Goal: Check status: Check status

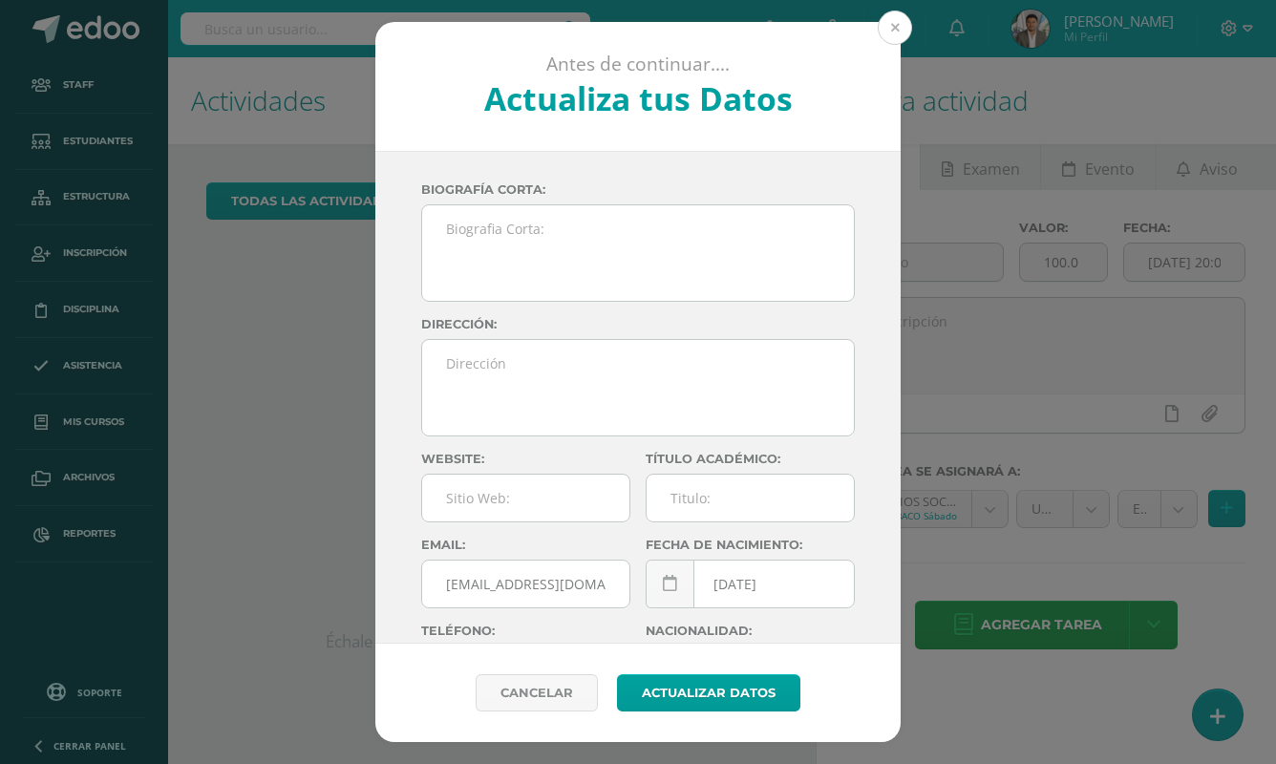
click at [901, 21] on button at bounding box center [895, 28] width 34 height 34
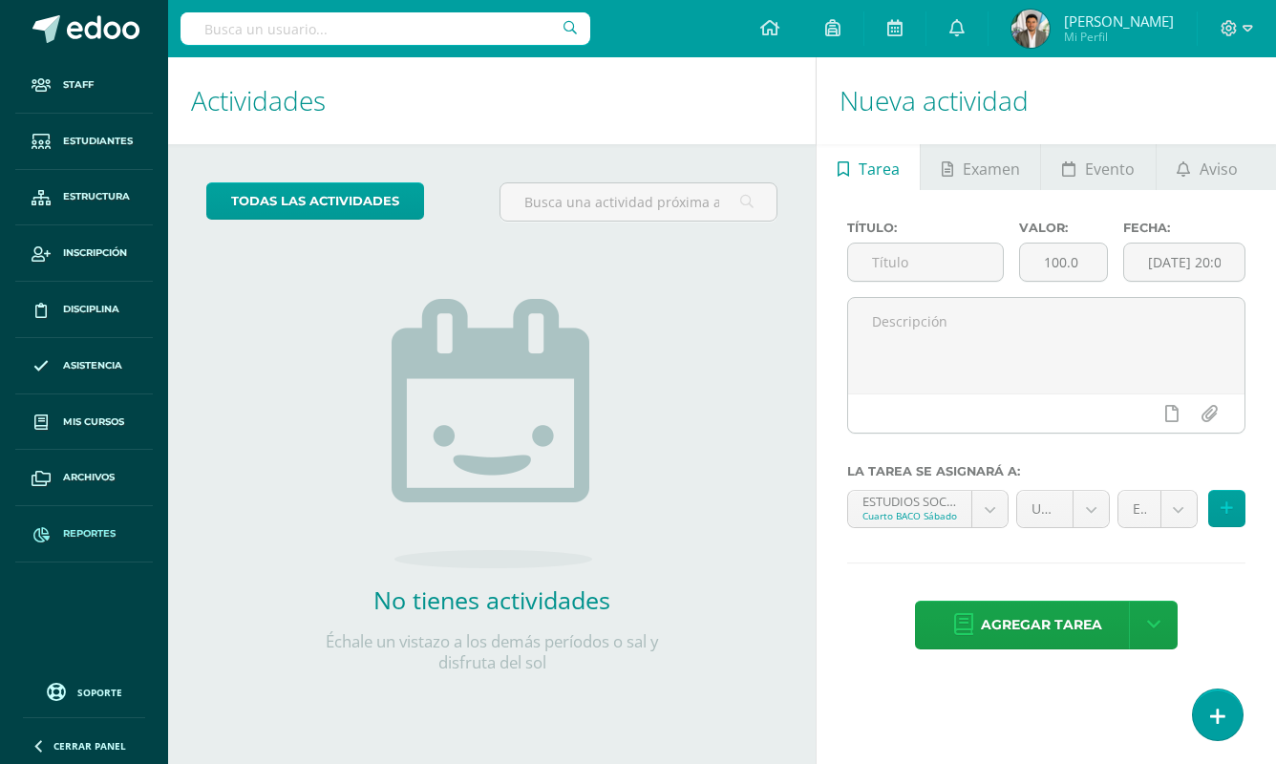
click at [58, 539] on span at bounding box center [41, 534] width 34 height 34
click at [445, 29] on input "text" at bounding box center [386, 28] width 410 height 32
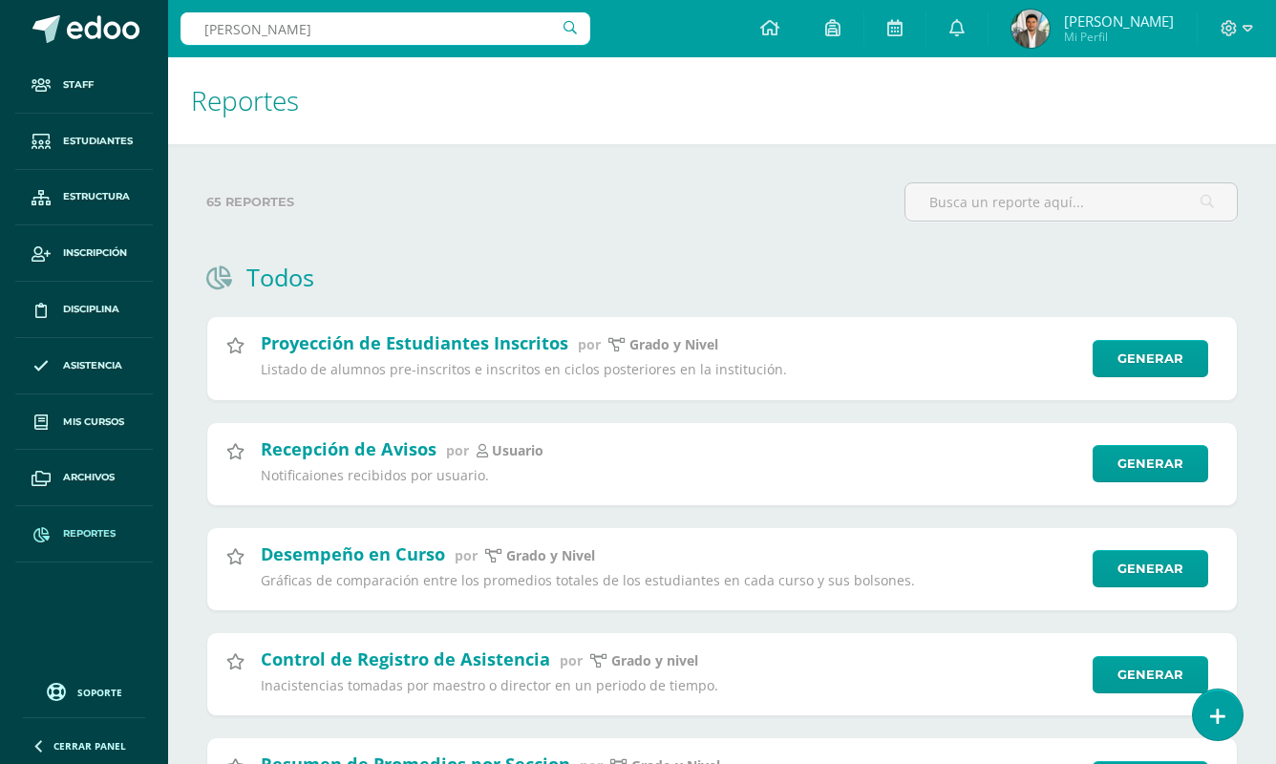
type input "FRancisco Leonidas"
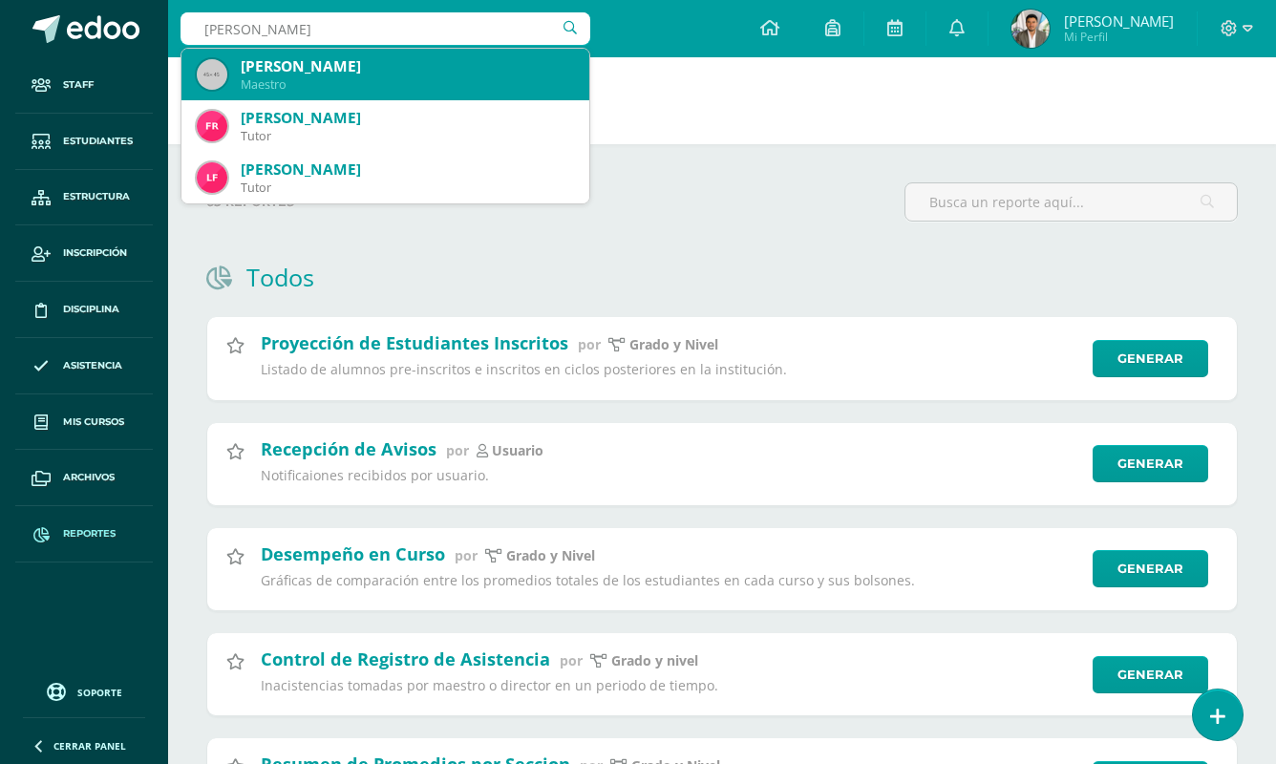
click at [395, 84] on div "Maestro" at bounding box center [407, 84] width 333 height 16
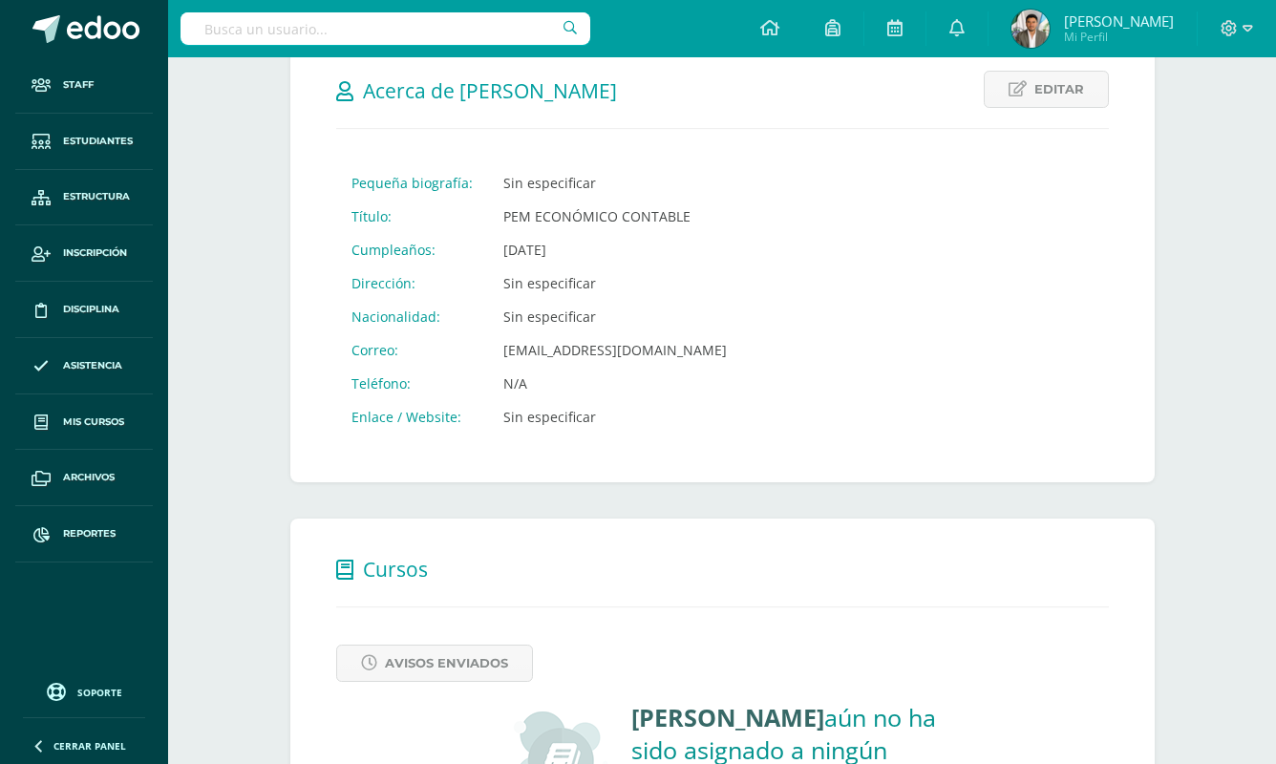
scroll to position [51, 0]
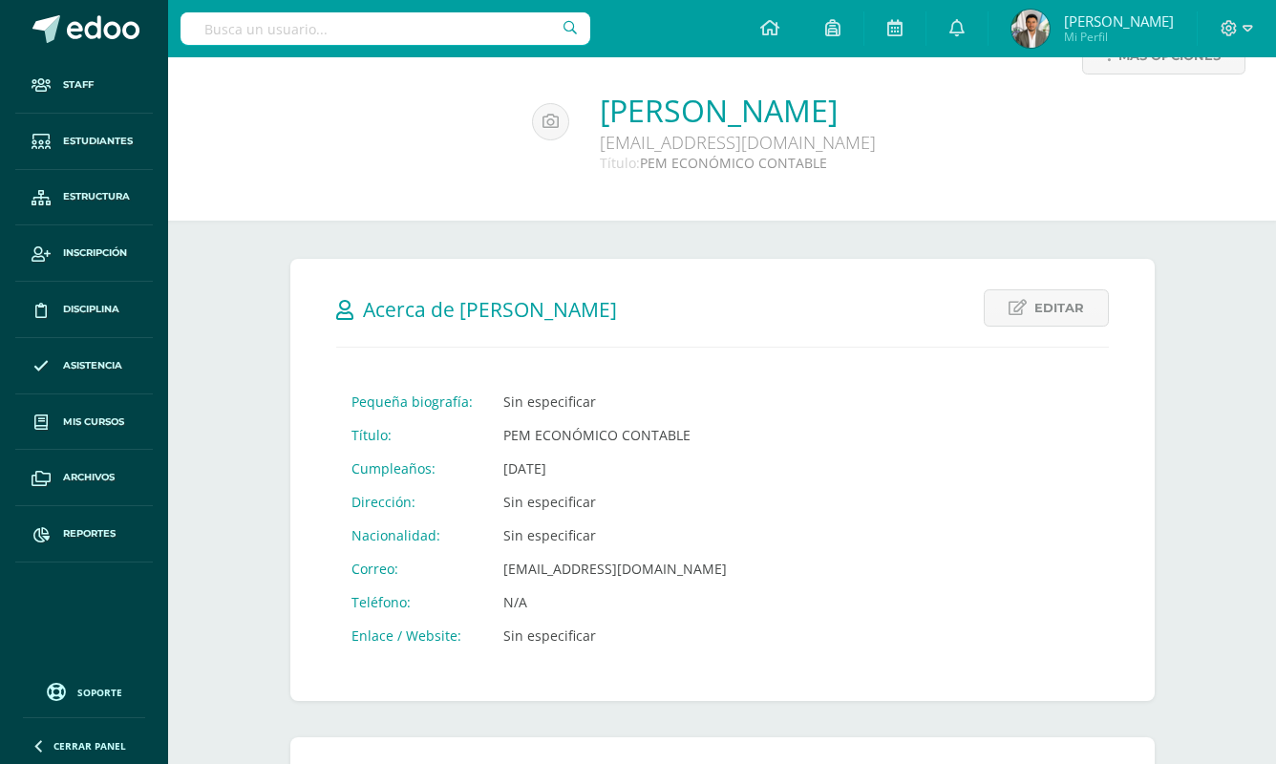
click at [465, 29] on input "text" at bounding box center [386, 28] width 410 height 32
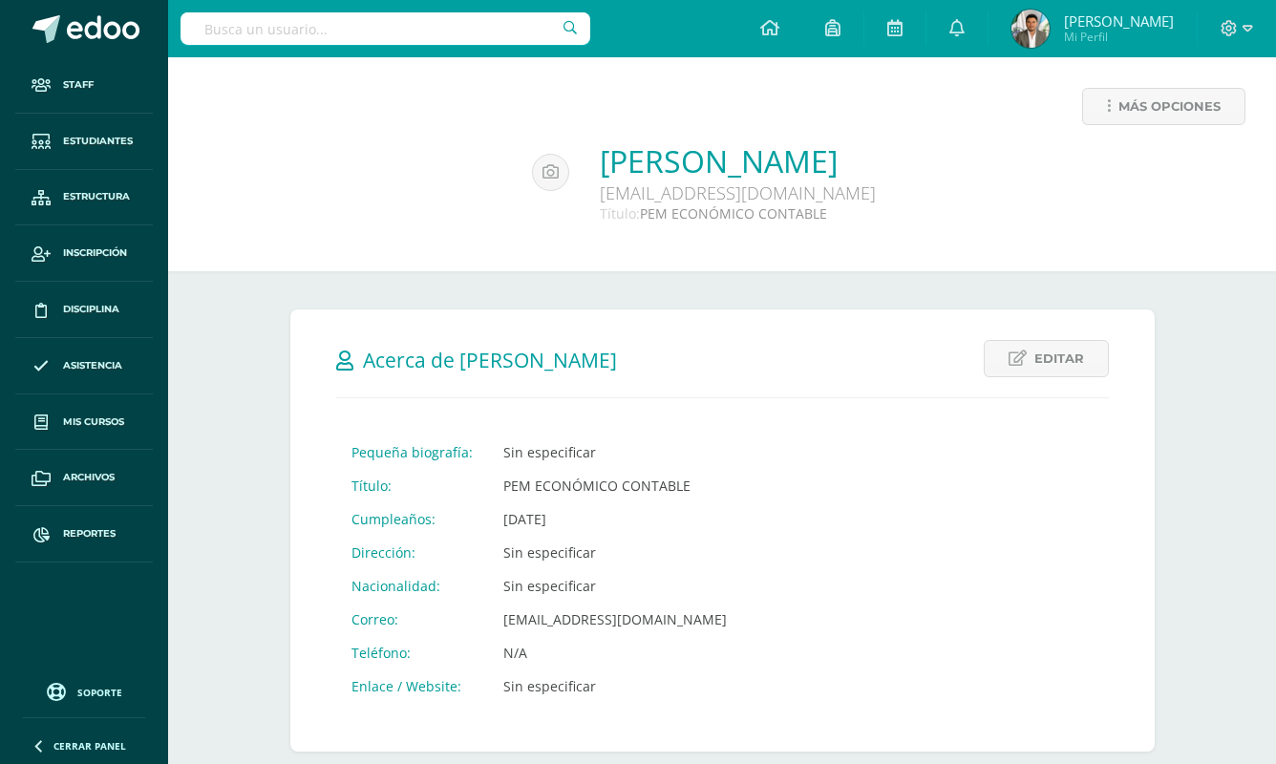
scroll to position [0, 0]
type input "García"
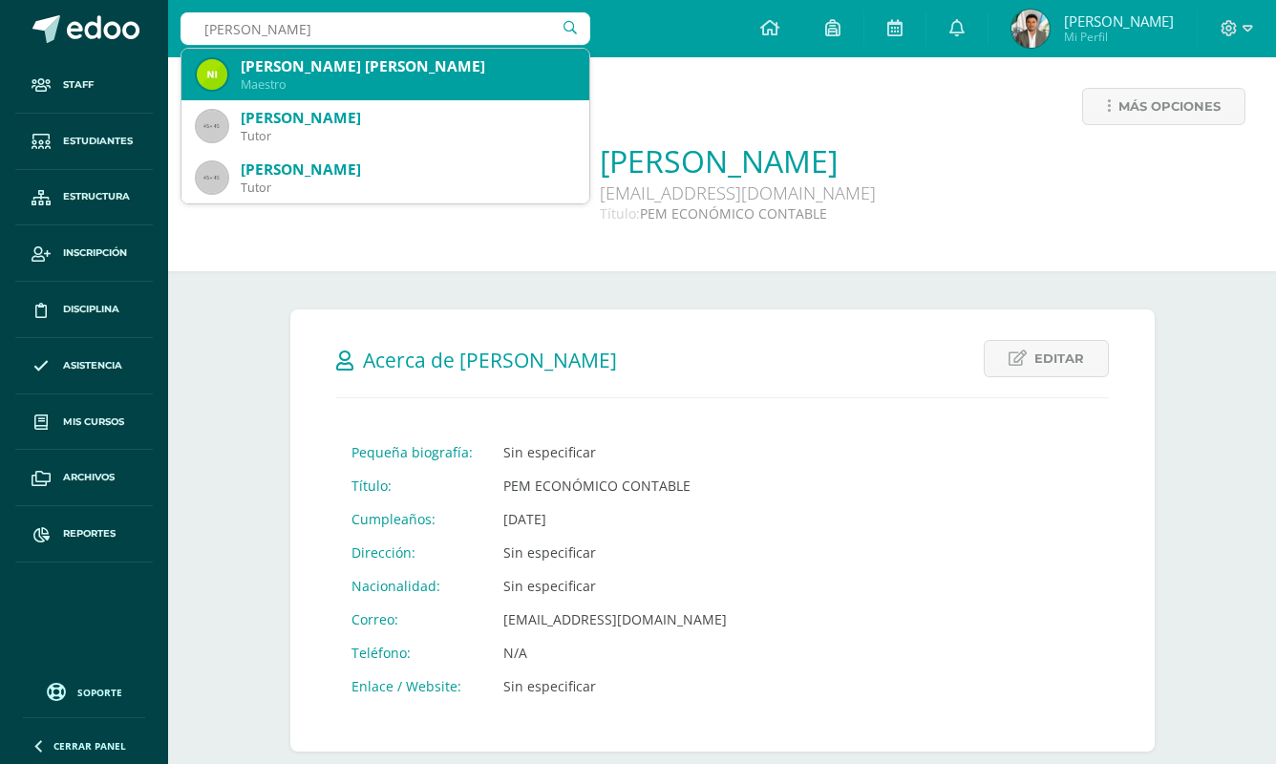
click at [479, 82] on div "Maestro" at bounding box center [407, 84] width 333 height 16
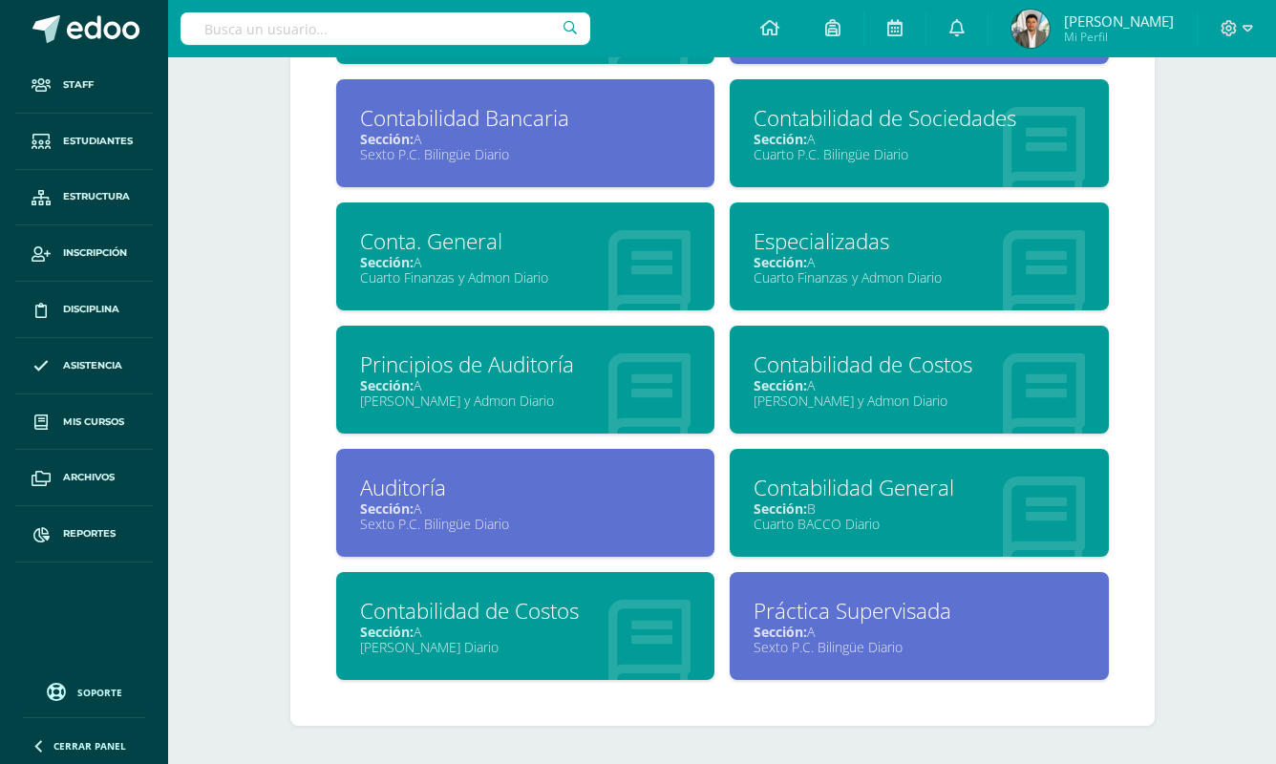
scroll to position [1037, 0]
click at [837, 624] on div "Práctica Supervisada" at bounding box center [919, 611] width 331 height 30
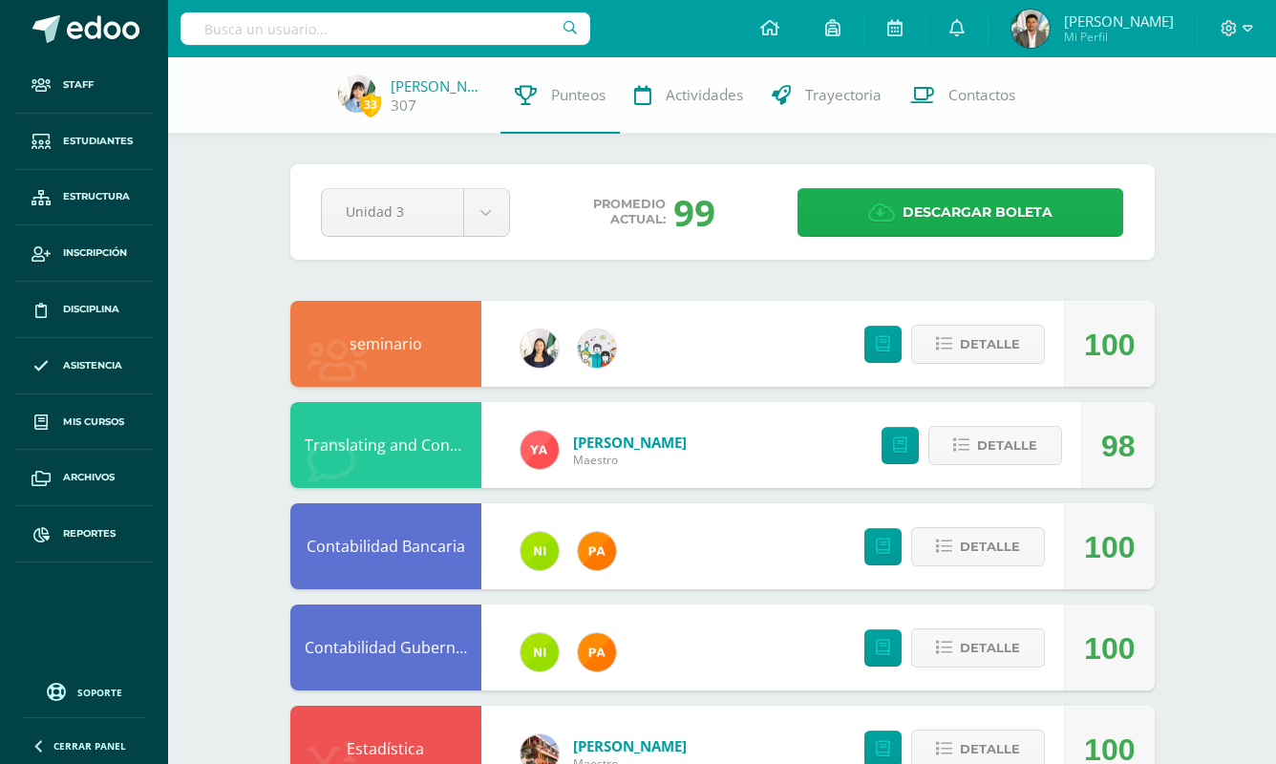
click at [865, 217] on link "Descargar boleta" at bounding box center [960, 212] width 326 height 49
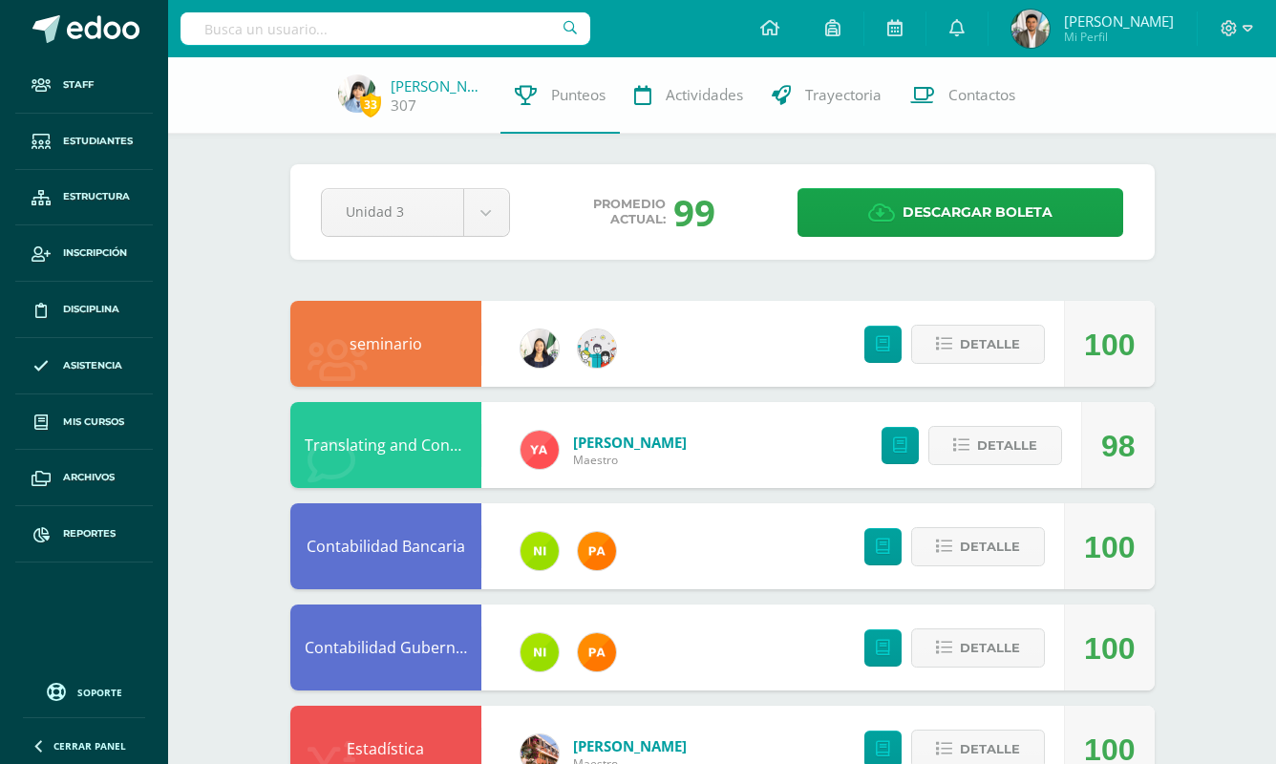
click at [527, 26] on input "text" at bounding box center [386, 28] width 410 height 32
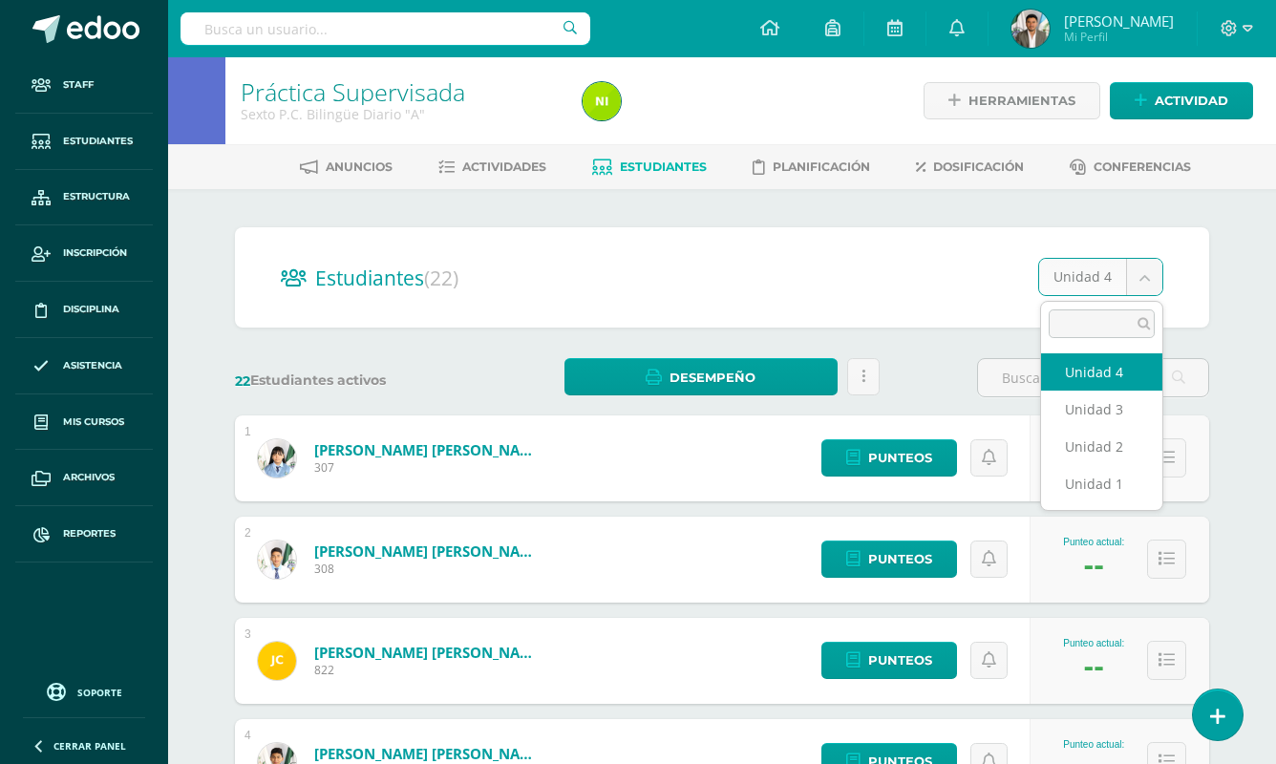
click at [1154, 276] on body "Staff Estudiantes Estructura Inscripción Disciplina Asistencia Mis cursos Archi…" at bounding box center [638, 766] width 1276 height 1533
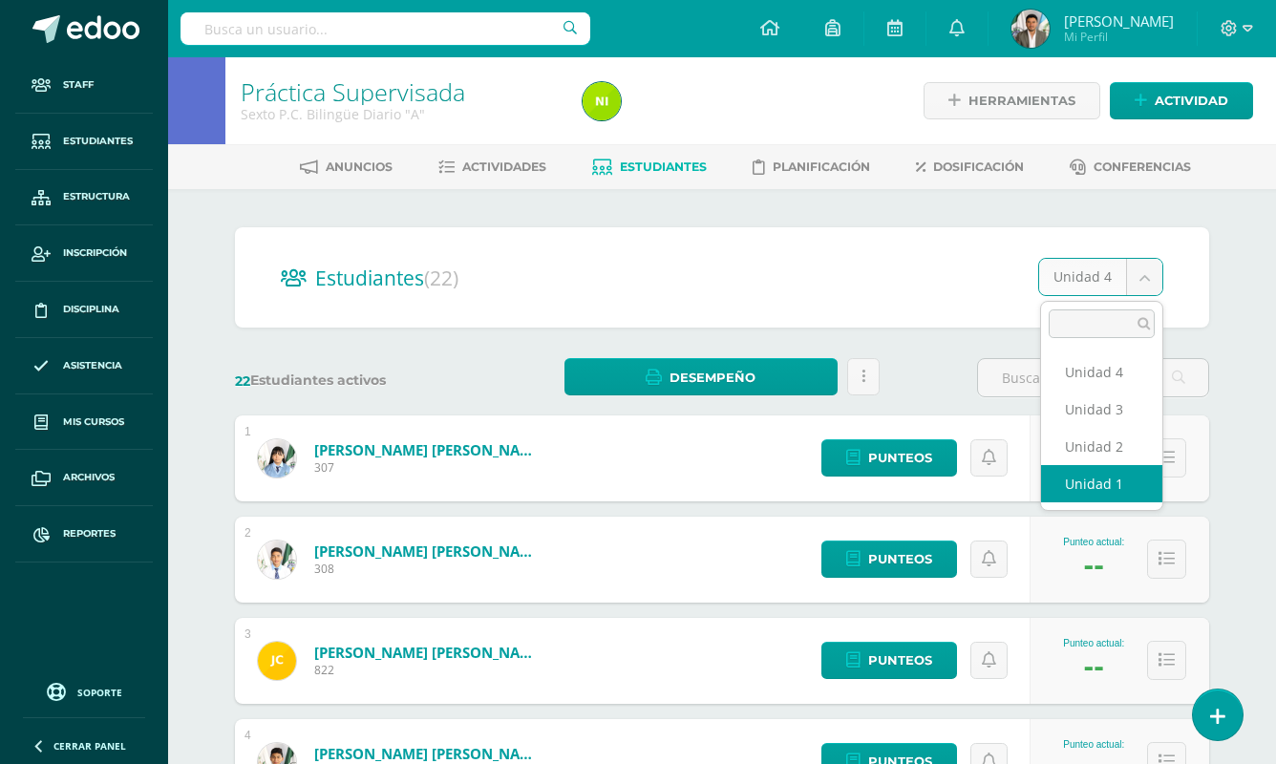
select select "/dashboard/teacher/section/1979/students/?unit=69049"
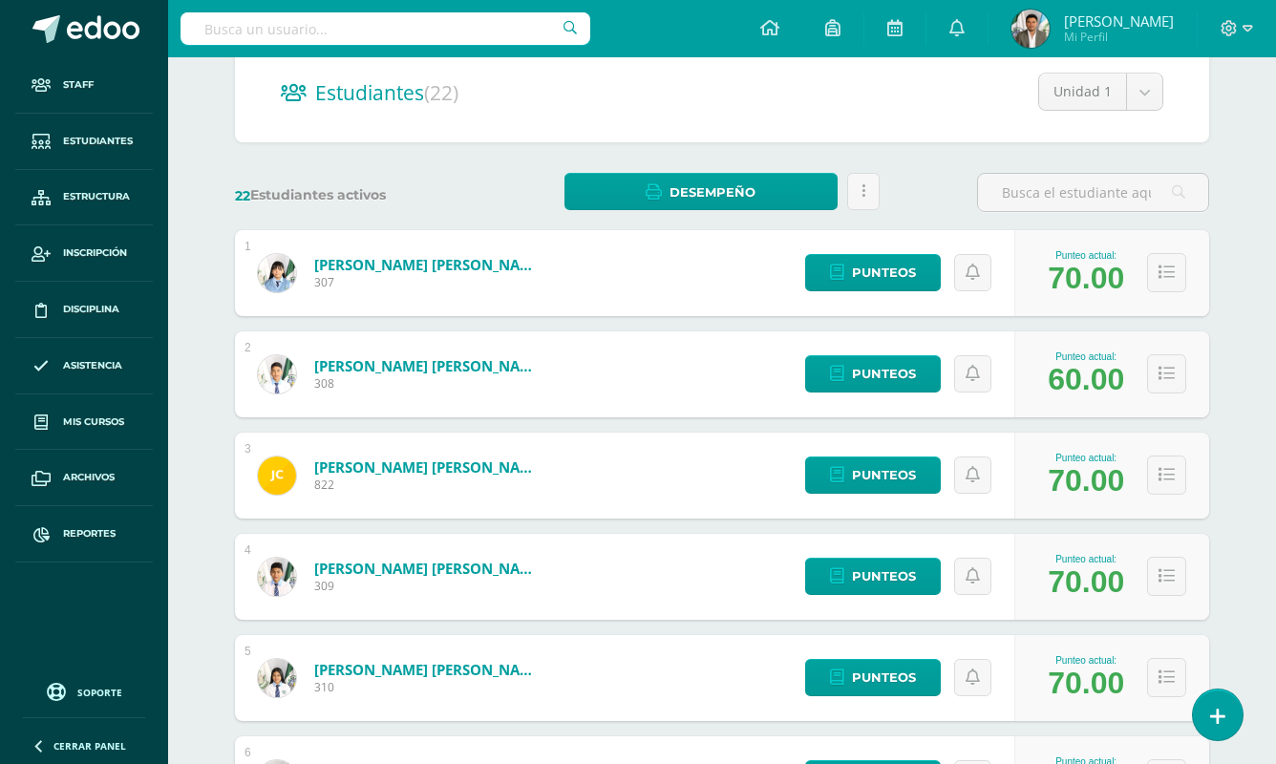
scroll to position [159, 0]
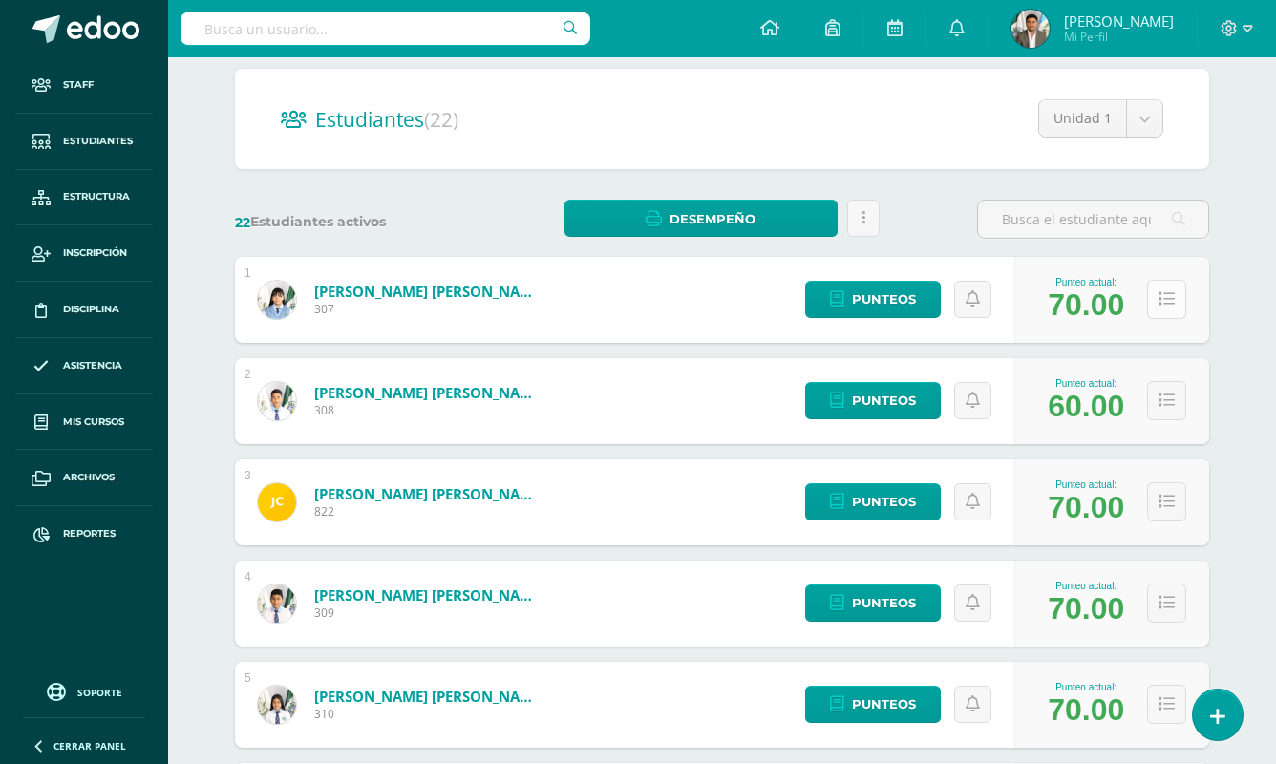
click at [1174, 292] on button at bounding box center [1166, 299] width 39 height 39
click at [1169, 301] on icon at bounding box center [1166, 299] width 16 height 16
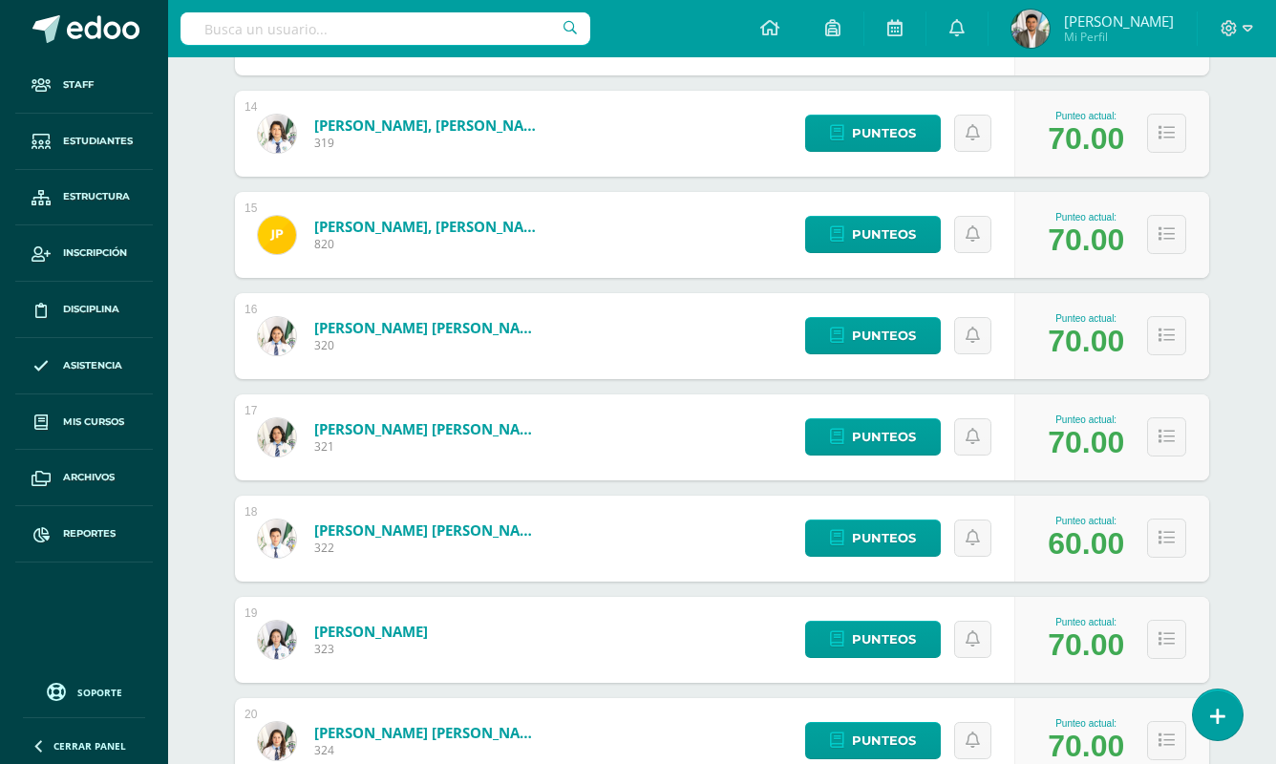
scroll to position [1998, 0]
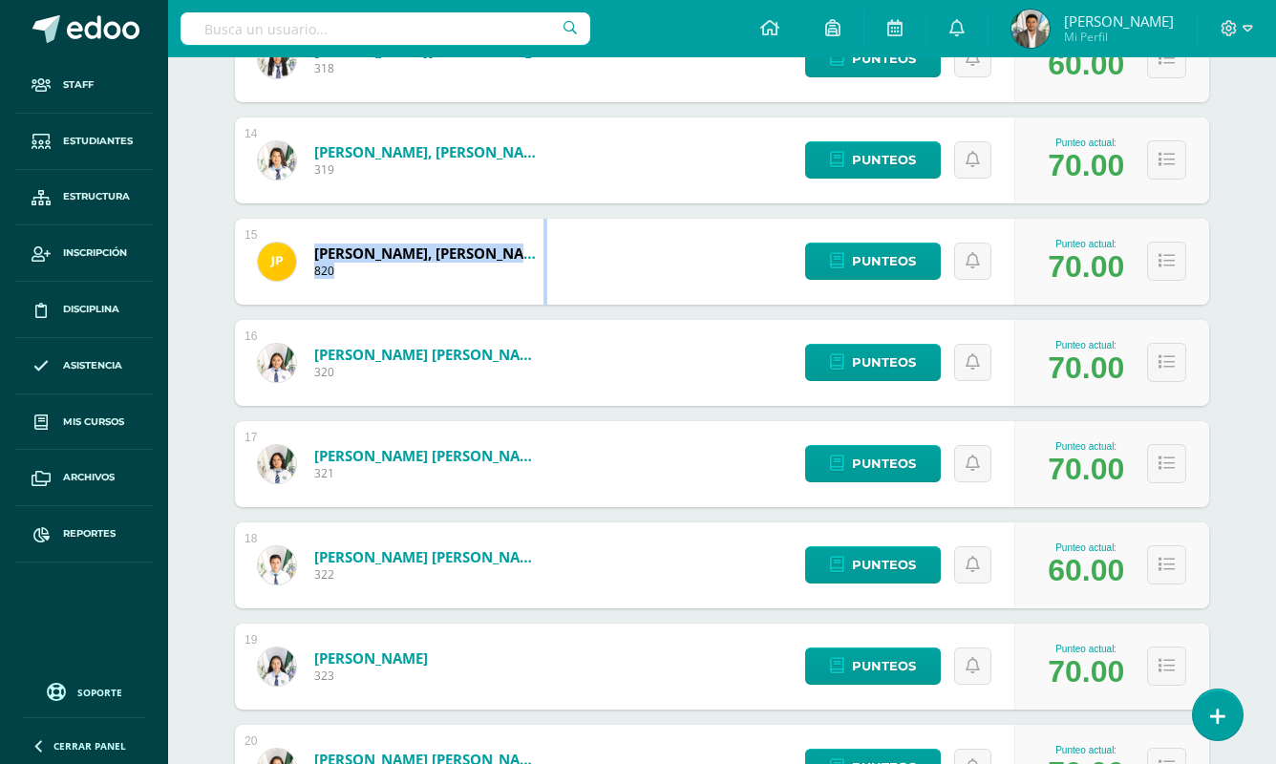
drag, startPoint x: 541, startPoint y: 260, endPoint x: 312, endPoint y: 256, distance: 228.3
click at [312, 256] on div "15 Perez Jimenez, José Andrés 820 Punteo actual: 70.00 Punteos" at bounding box center [722, 262] width 974 height 86
click at [309, 246] on div "Perez Jimenez, José Andrés 820" at bounding box center [400, 262] width 331 height 86
drag, startPoint x: 309, startPoint y: 249, endPoint x: 503, endPoint y: 243, distance: 194.0
click at [503, 243] on div "Perez Jimenez, José Andrés 820" at bounding box center [400, 262] width 331 height 86
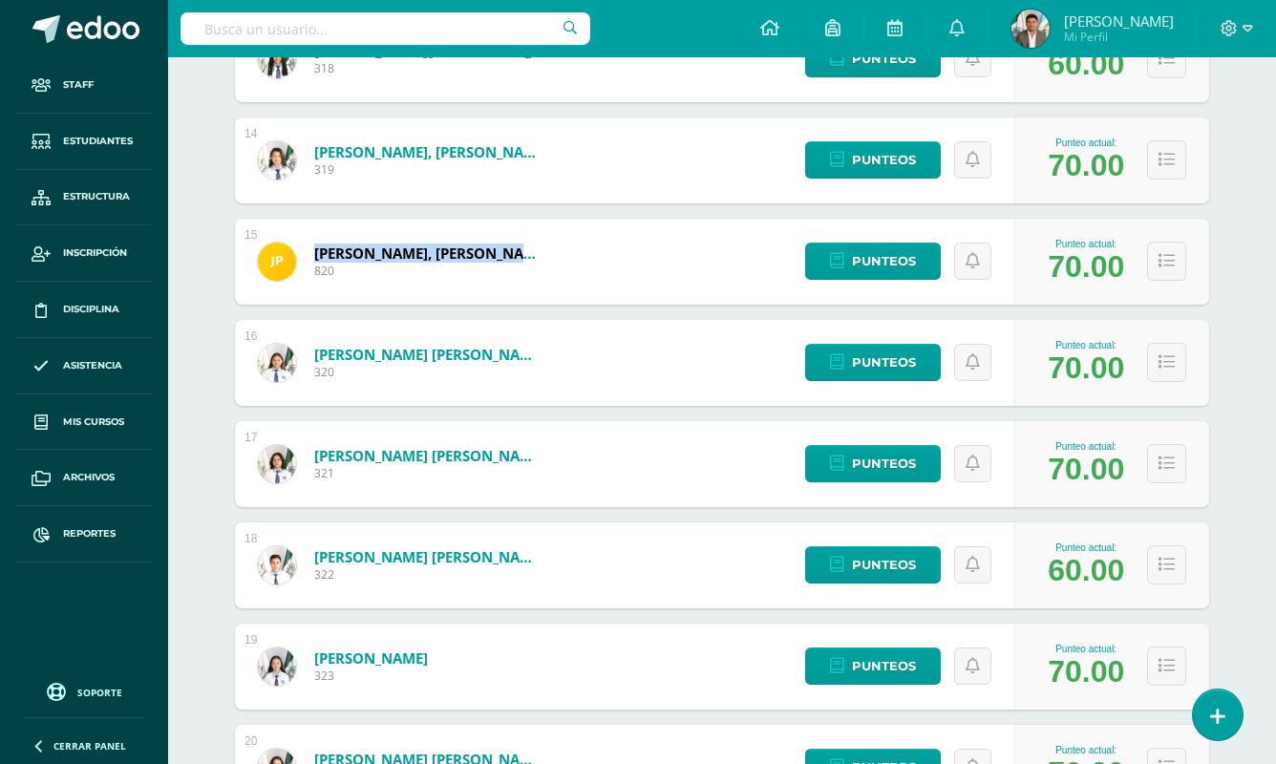
copy div "Perez Jimenez, José Andrés"
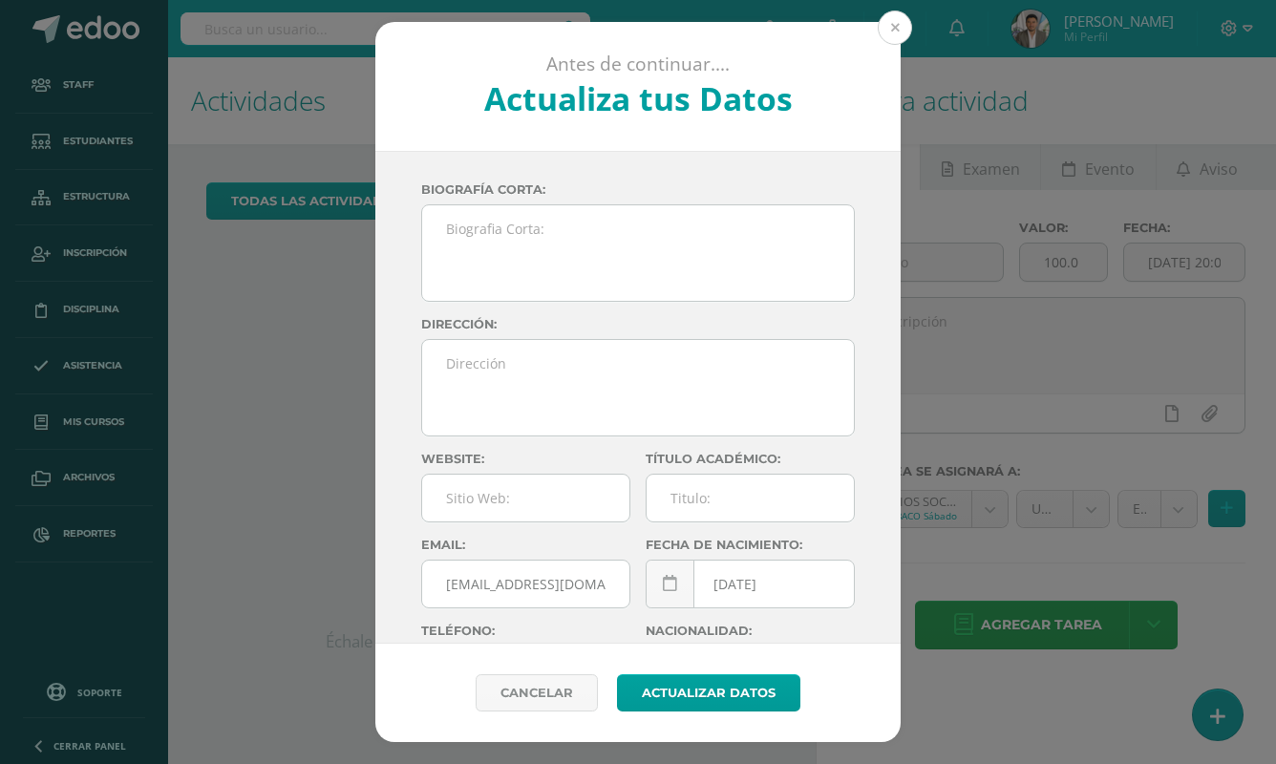
click at [893, 35] on button at bounding box center [895, 28] width 34 height 34
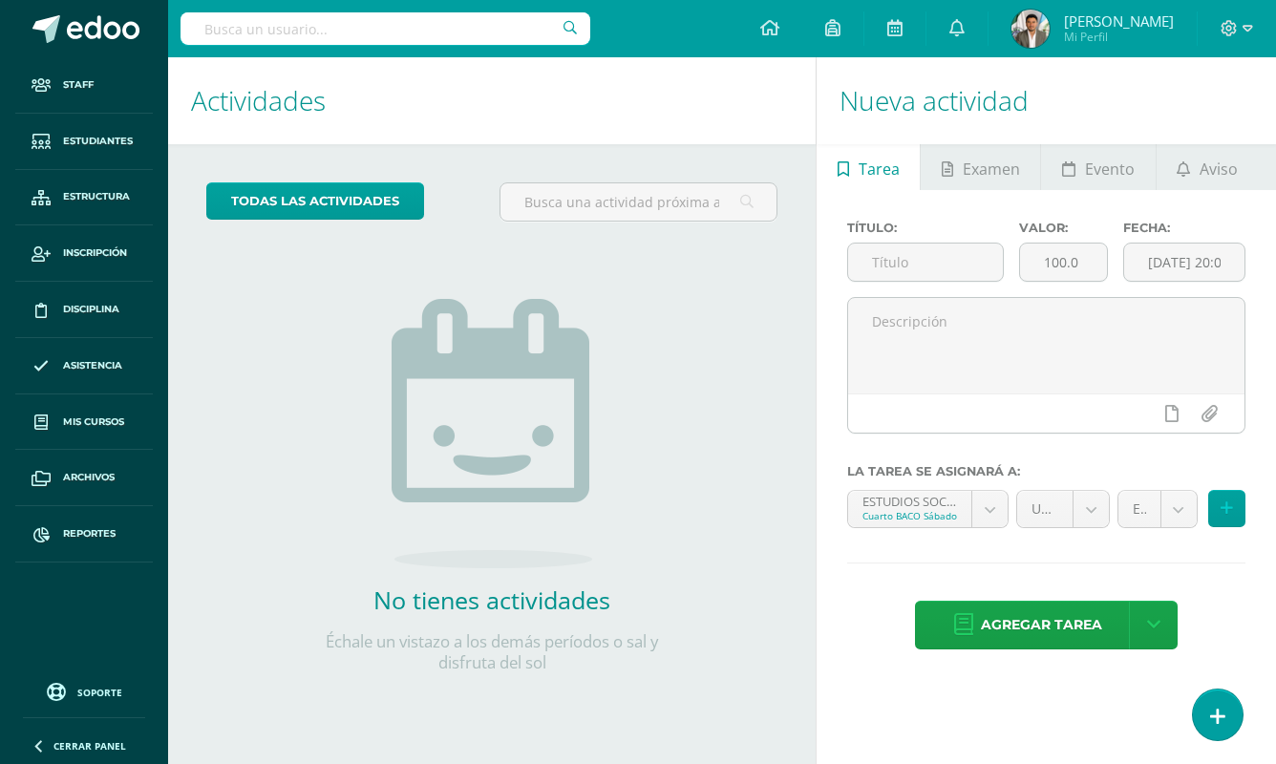
click at [379, 36] on input "text" at bounding box center [386, 28] width 410 height 32
paste input "Perez Jimenez, José Andrés"
type input "Perez Jimenez, José Andrés"
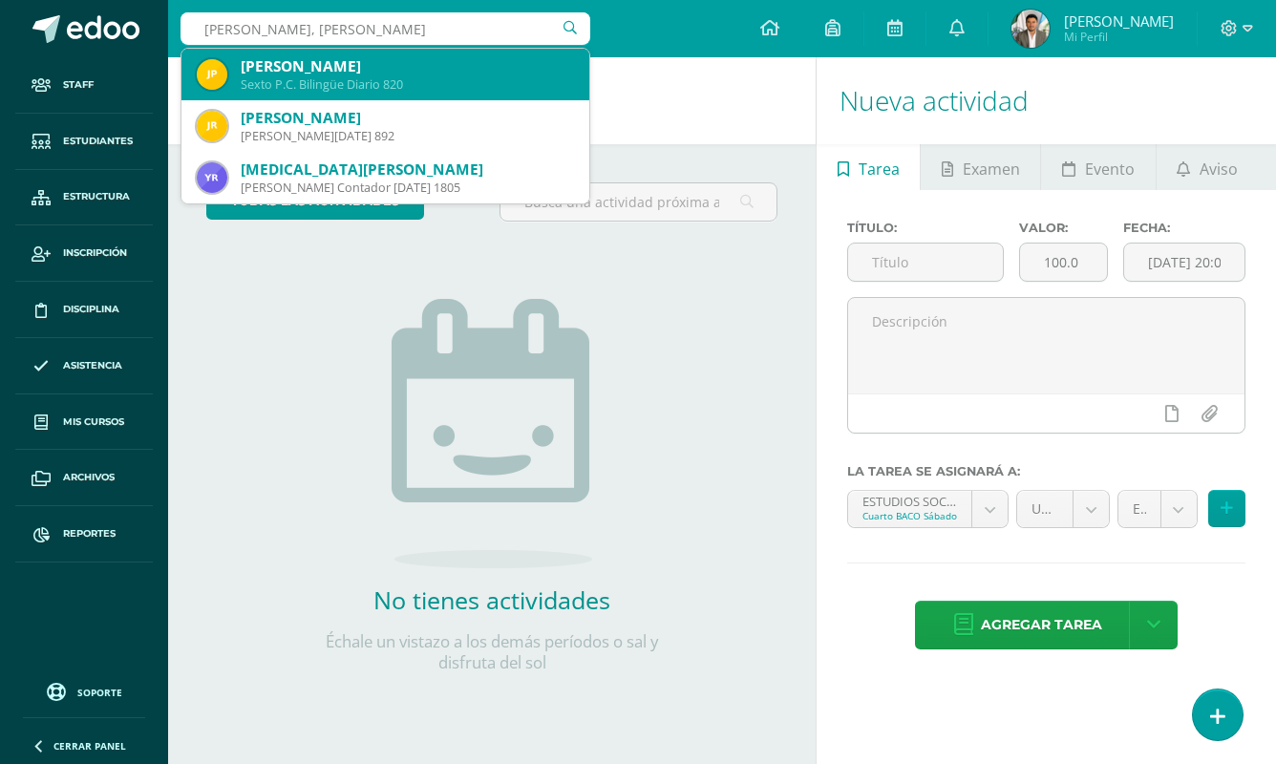
click at [366, 56] on div "José Andrés Perez Jimenez" at bounding box center [407, 66] width 333 height 20
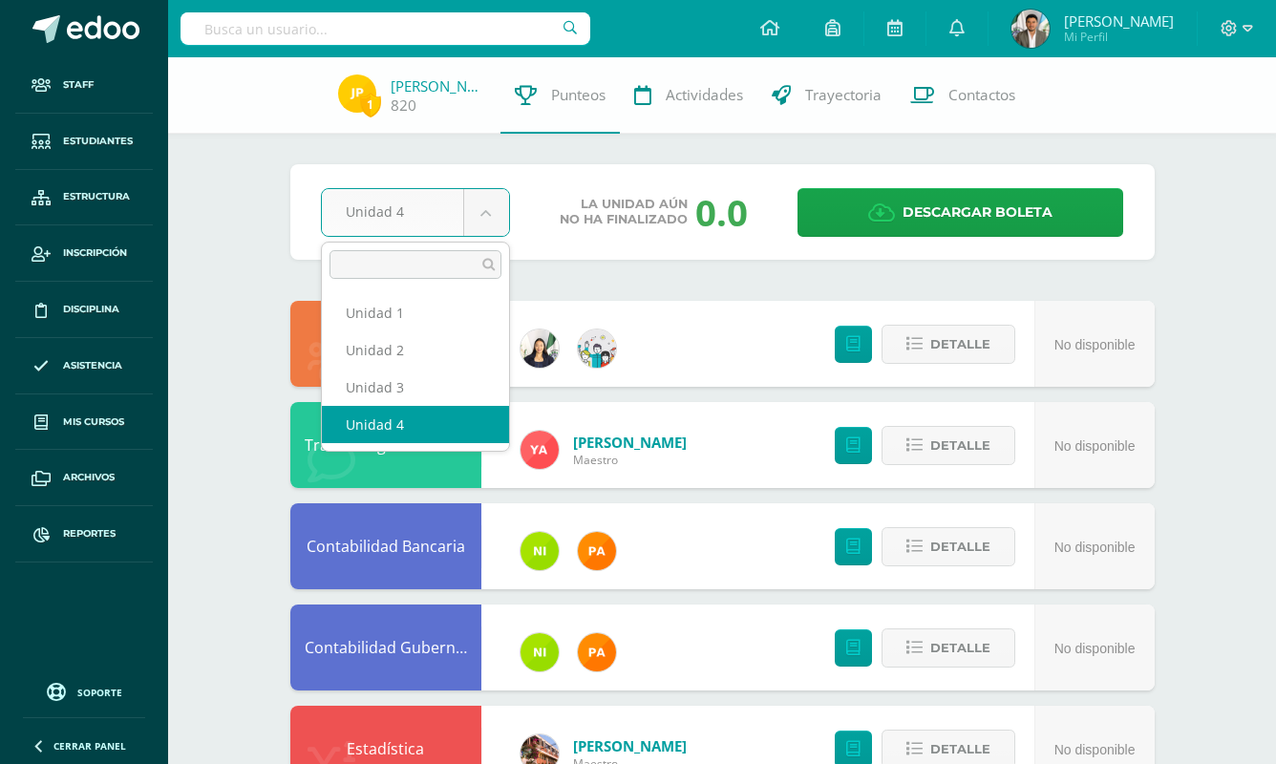
click at [495, 225] on body "Staff Estudiantes Estructura Inscripción Disciplina Asistencia Mis cursos Archi…" at bounding box center [638, 769] width 1276 height 1539
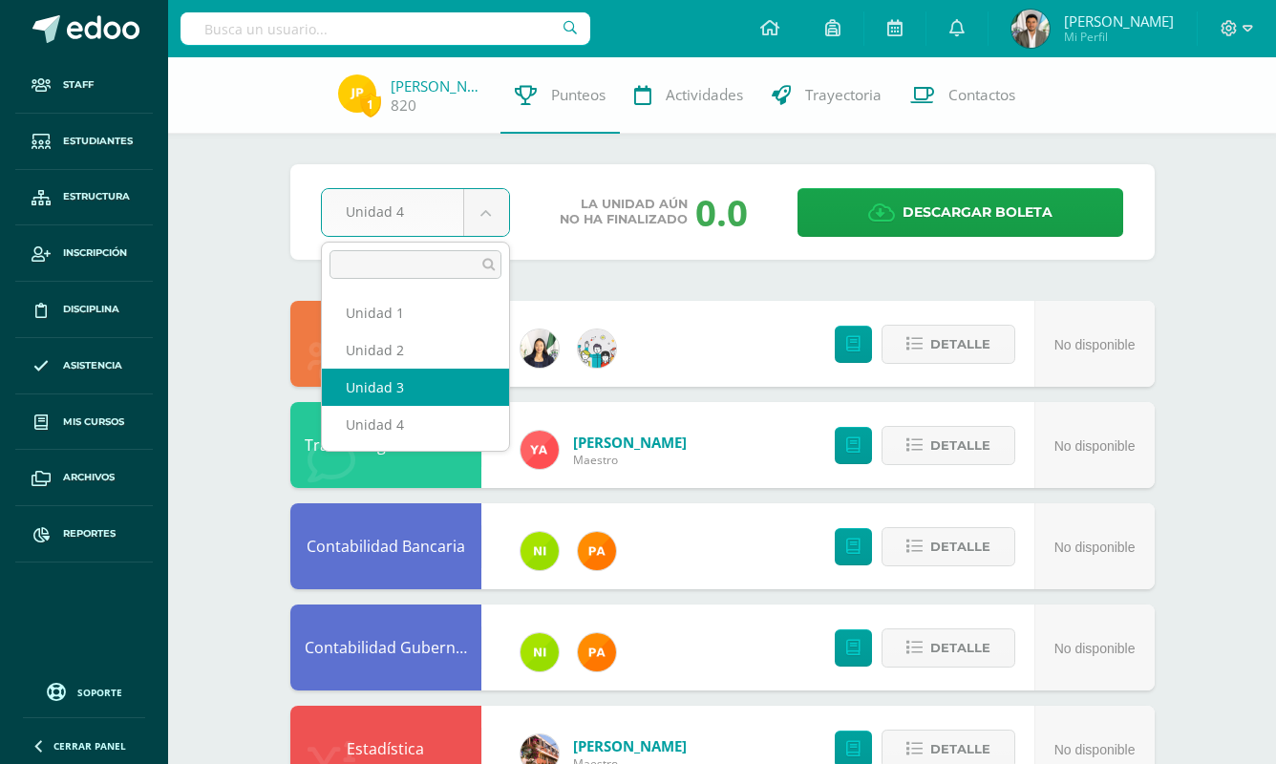
select select "Unidad 3"
